Goal: Task Accomplishment & Management: Use online tool/utility

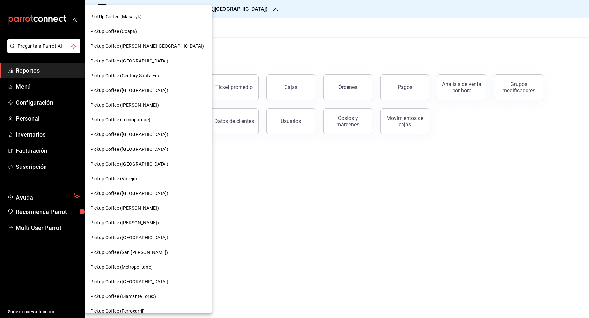
scroll to position [44, 0]
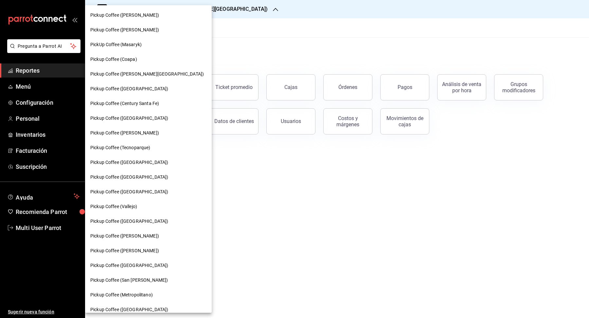
click at [144, 78] on div "Pickup Coffee ([PERSON_NAME][GEOGRAPHIC_DATA])" at bounding box center [148, 74] width 127 height 15
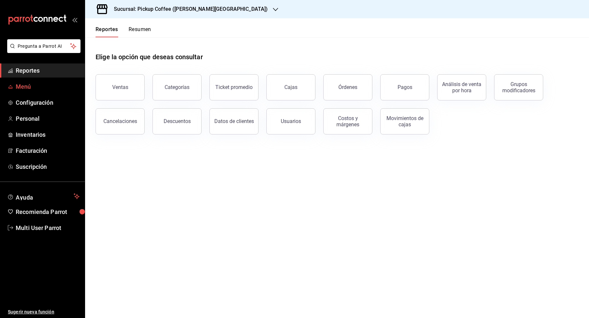
click at [43, 85] on span "Menú" at bounding box center [48, 86] width 64 height 9
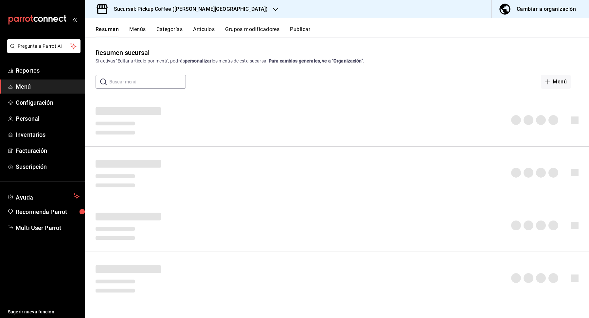
click at [308, 30] on button "Publicar" at bounding box center [300, 31] width 20 height 11
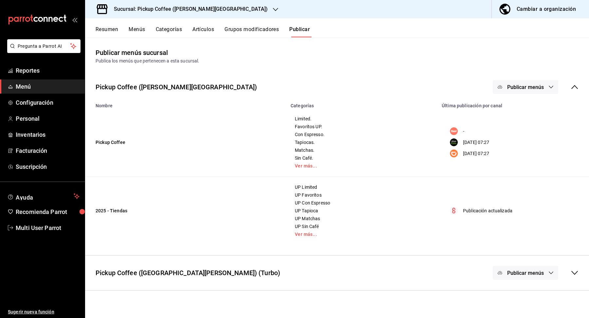
click at [534, 86] on span "Publicar menús" at bounding box center [525, 87] width 37 height 6
click at [524, 150] on li "DiDi Food" at bounding box center [525, 145] width 60 height 18
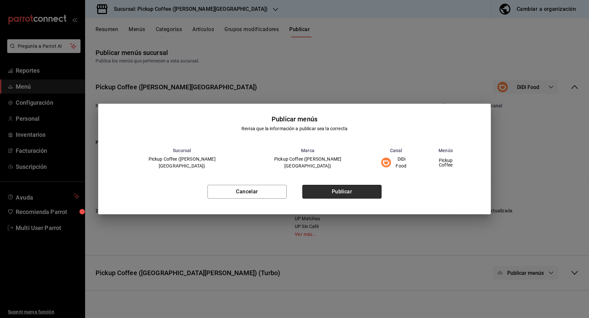
click at [358, 186] on button "Publicar" at bounding box center [341, 192] width 79 height 14
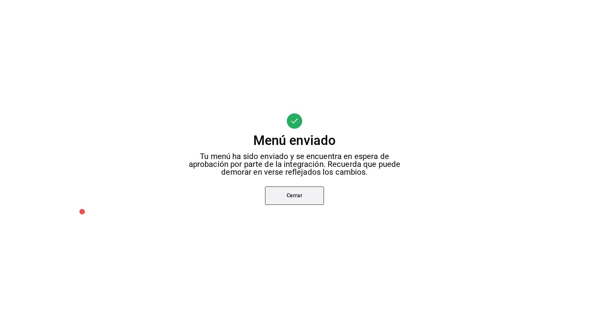
click at [305, 197] on button "Cerrar" at bounding box center [294, 195] width 59 height 18
